Goal: Transaction & Acquisition: Book appointment/travel/reservation

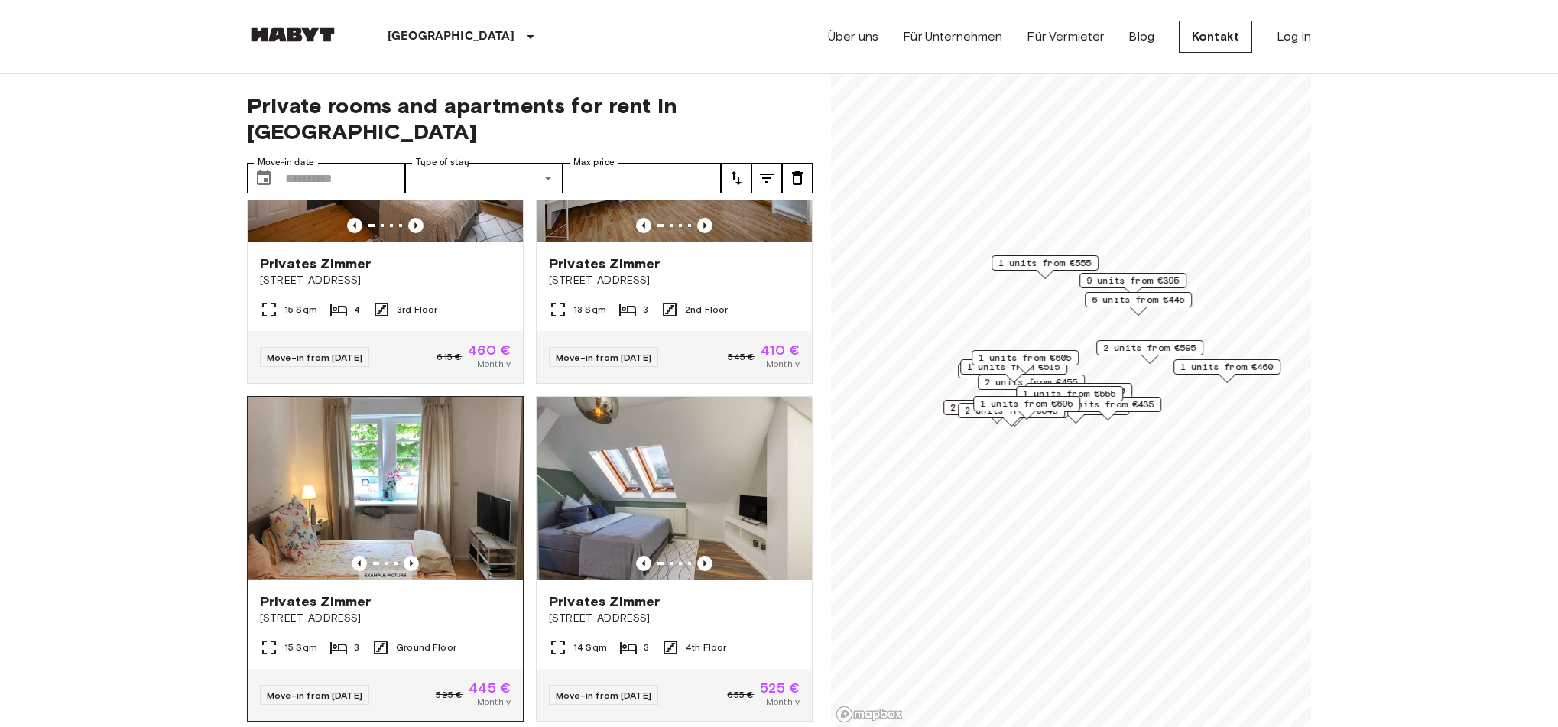
scroll to position [157, 0]
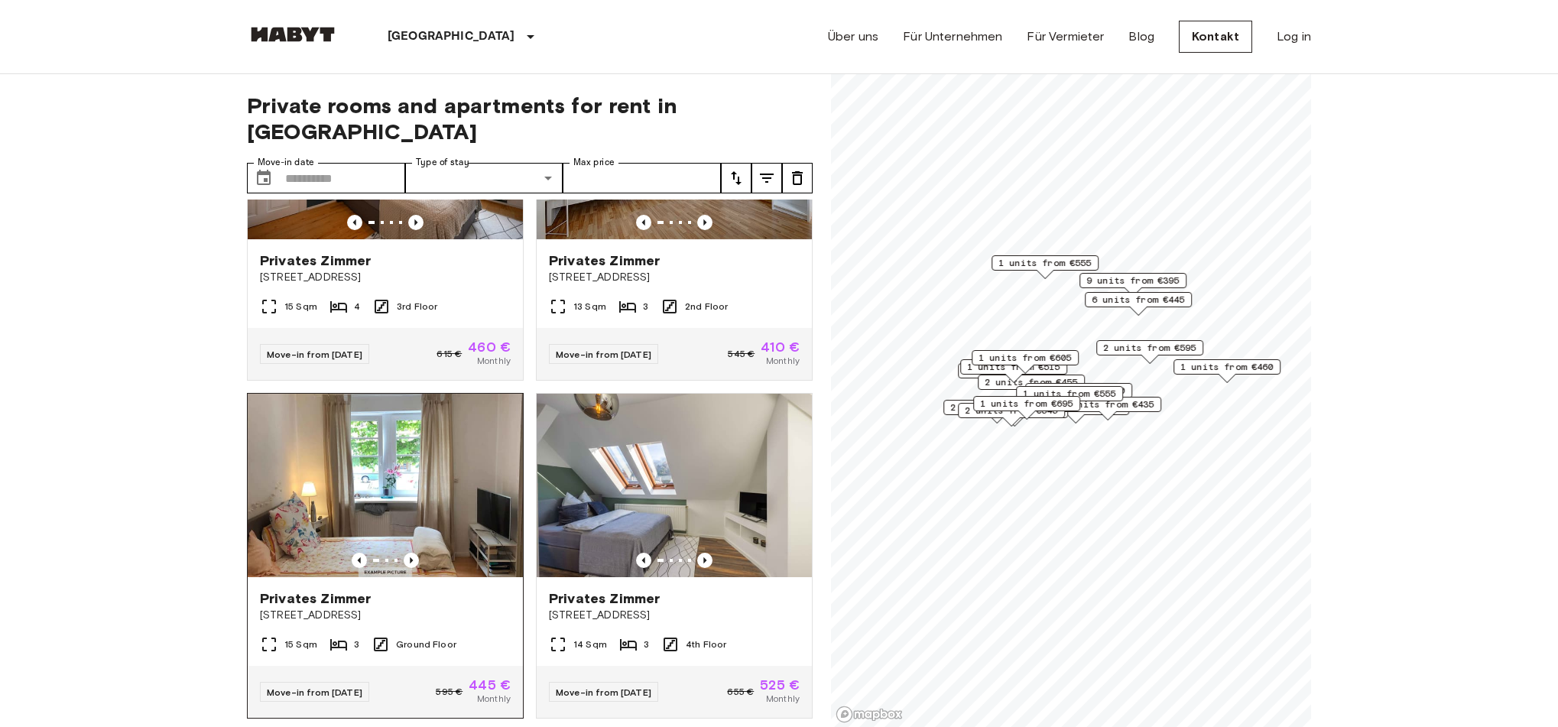
drag, startPoint x: 410, startPoint y: 455, endPoint x: 463, endPoint y: 453, distance: 52.8
click at [409, 455] on img at bounding box center [385, 485] width 275 height 183
click at [408, 476] on img at bounding box center [385, 485] width 275 height 183
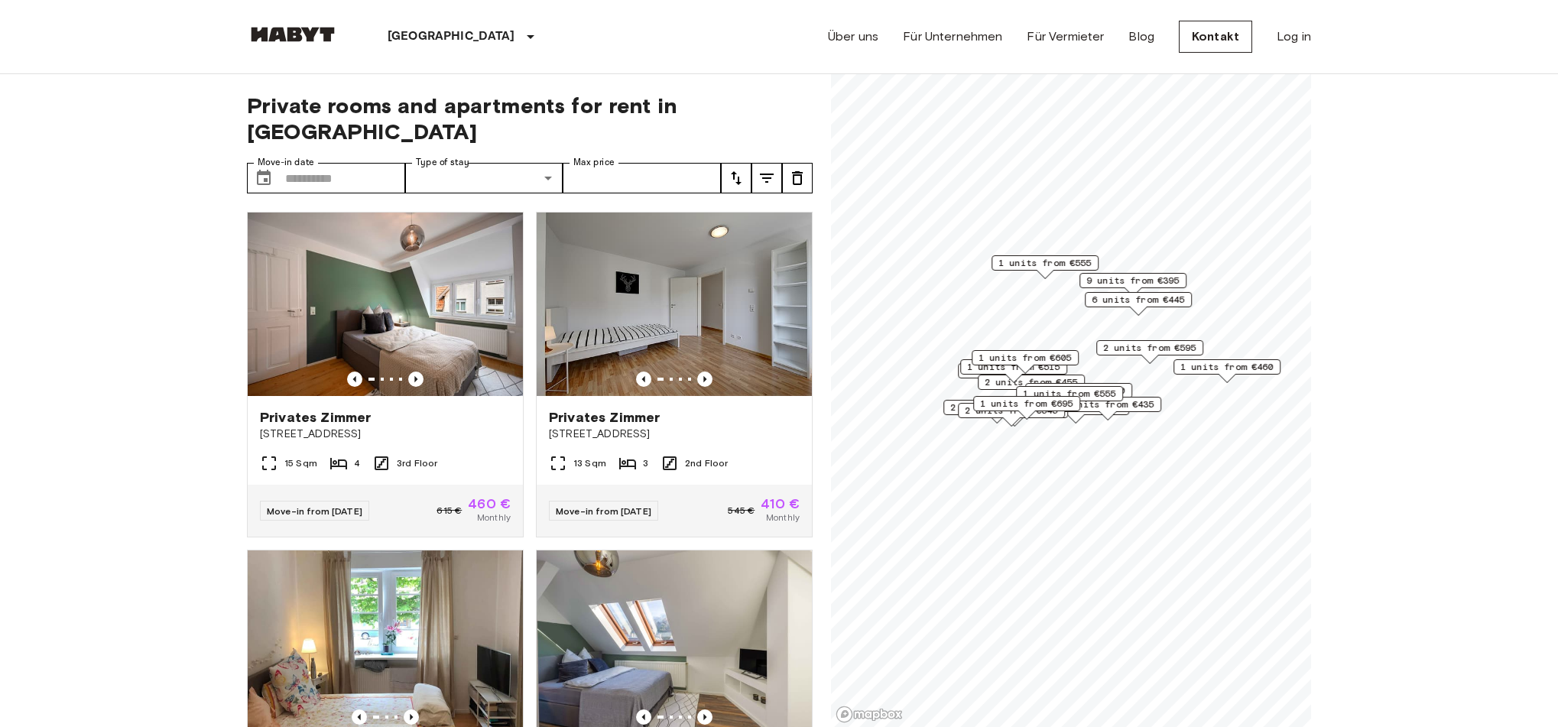
scroll to position [0, 0]
drag, startPoint x: 713, startPoint y: 1, endPoint x: 1443, endPoint y: 47, distance: 730.8
click at [1099, 47] on header "Stuttgart Europa Amsterdam Berlin Brüssel Köln Dusseldorf Frankfurt Graz Hambur…" at bounding box center [779, 37] width 1558 height 74
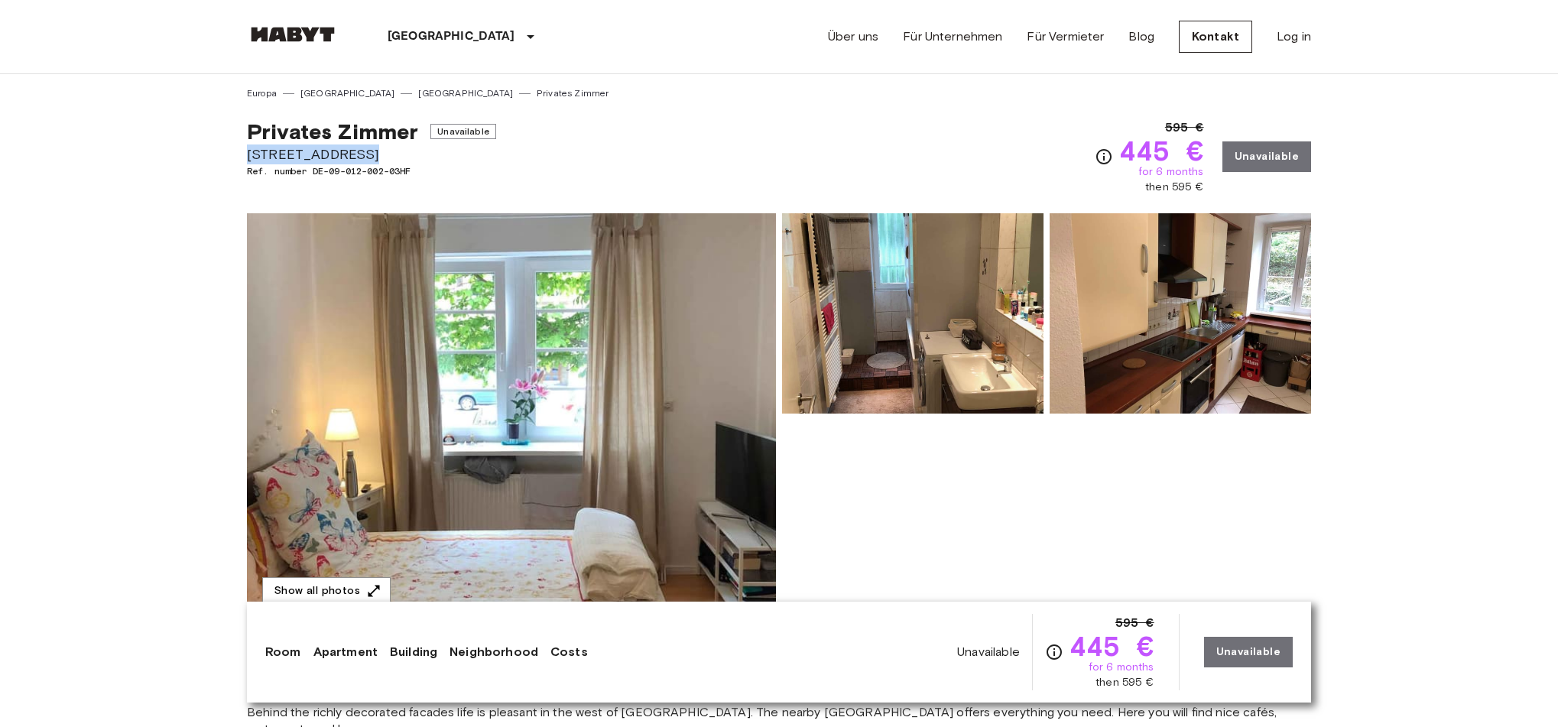
copy span "[STREET_ADDRESS]"
drag, startPoint x: 372, startPoint y: 155, endPoint x: 241, endPoint y: 158, distance: 130.8
click at [1222, 387] on img at bounding box center [1180, 313] width 261 height 200
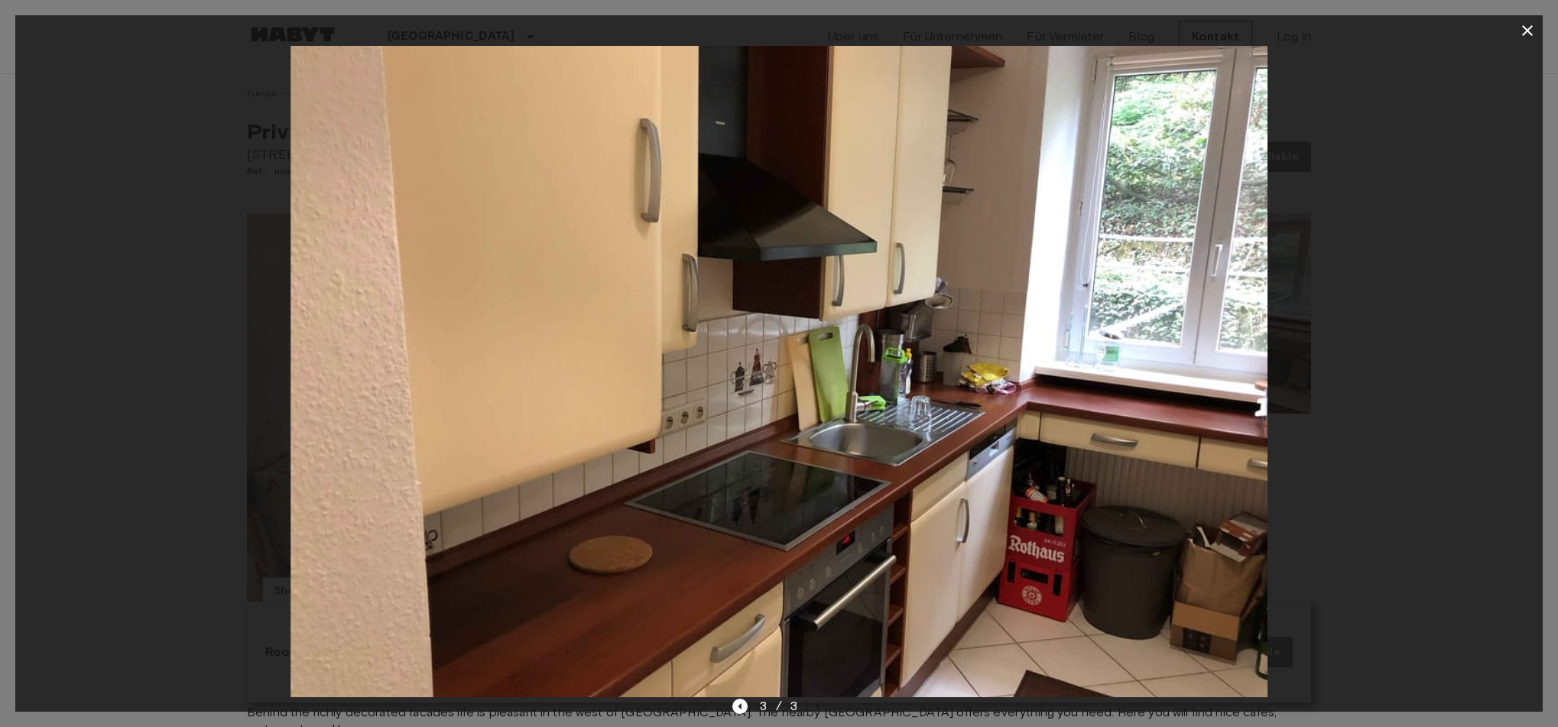
drag, startPoint x: 1306, startPoint y: 391, endPoint x: 1274, endPoint y: 393, distance: 32.1
click at [1306, 391] on div at bounding box center [778, 371] width 1527 height 651
click at [741, 706] on icon "Previous image" at bounding box center [739, 706] width 3 height 6
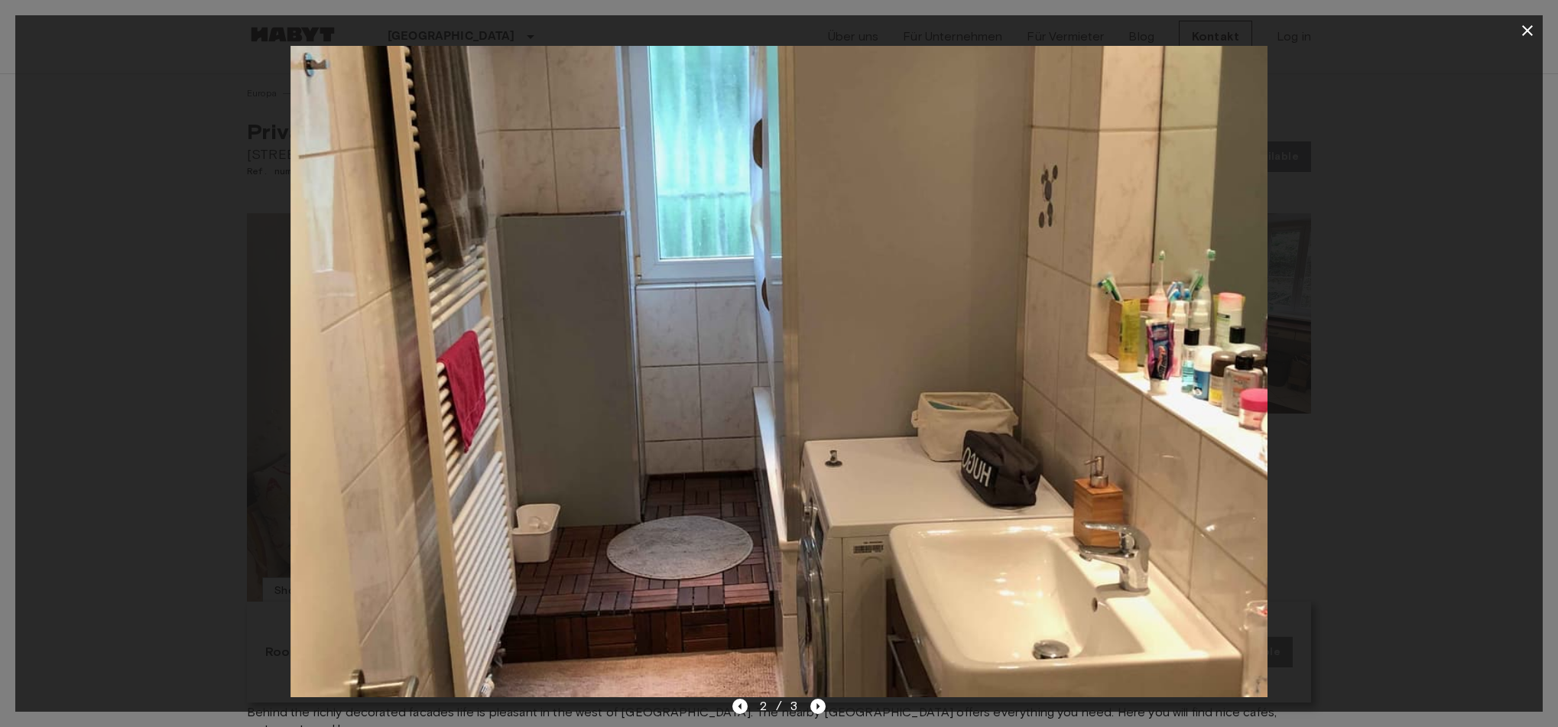
click at [1524, 35] on icon "button" at bounding box center [1527, 30] width 18 height 18
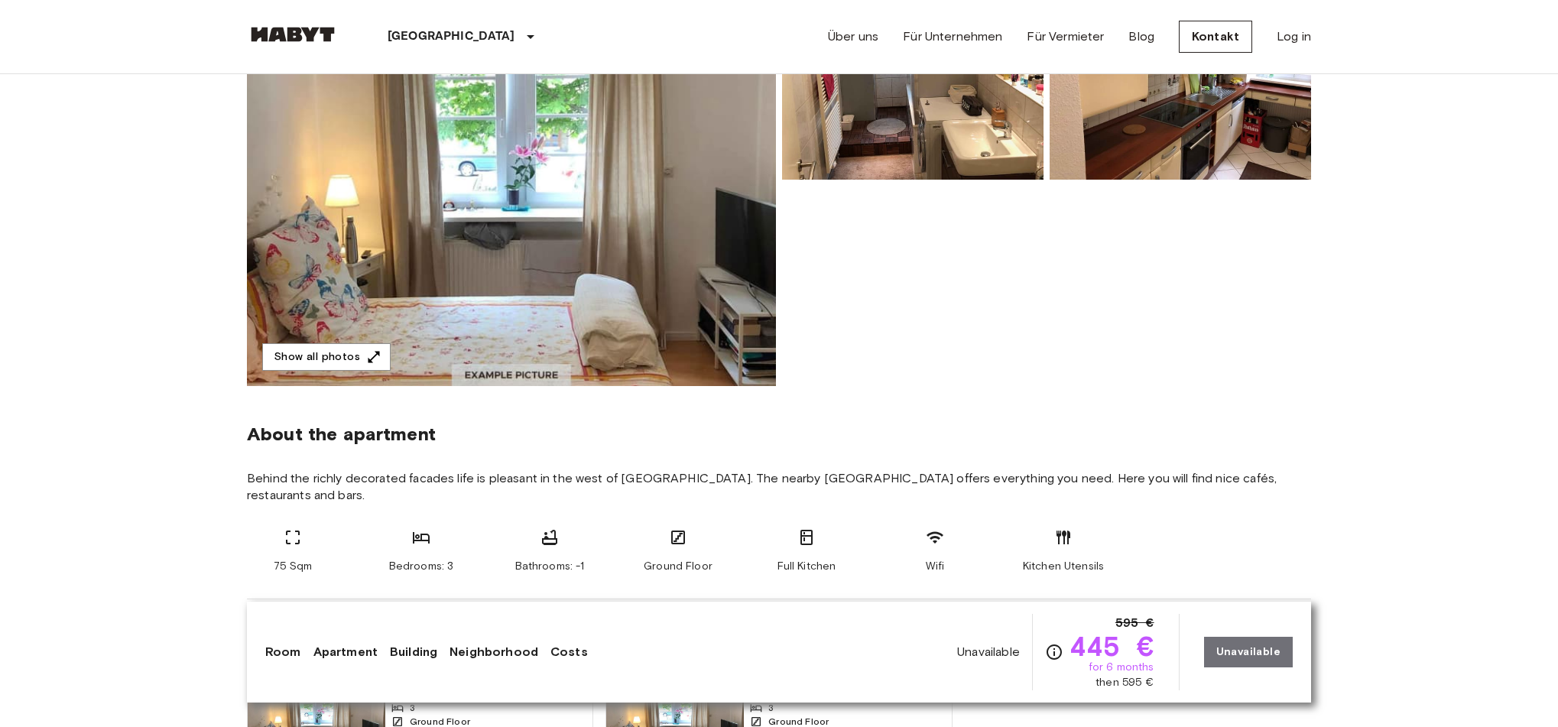
scroll to position [237, 0]
